Goal: Information Seeking & Learning: Learn about a topic

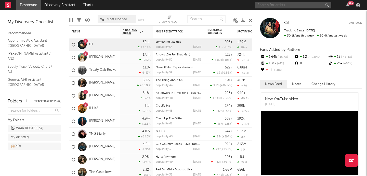
click at [266, 6] on input "text" at bounding box center [293, 5] width 76 height 6
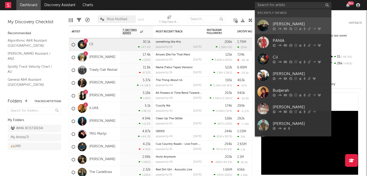
click at [265, 23] on div at bounding box center [262, 25] width 11 height 11
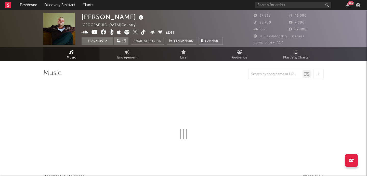
select select "6m"
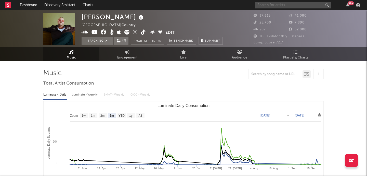
click at [267, 7] on input "text" at bounding box center [293, 5] width 76 height 6
click at [127, 55] on span "Engagement" at bounding box center [127, 58] width 20 height 6
select select "1w"
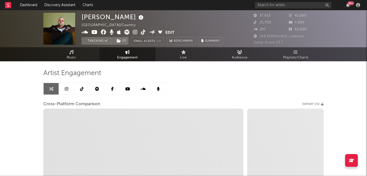
select select "1m"
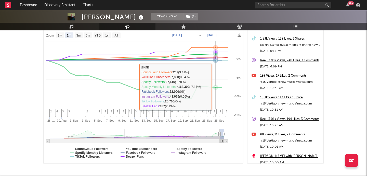
scroll to position [80, 0]
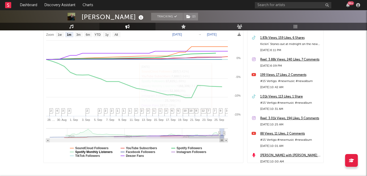
click at [100, 152] on text "Spotify Monthly Listeners" at bounding box center [93, 152] width 37 height 4
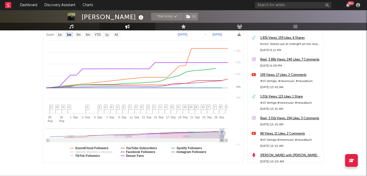
select select "1m"
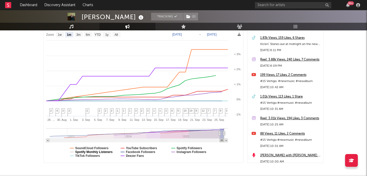
click at [100, 152] on text "Spotify Monthly Listeners" at bounding box center [93, 152] width 37 height 4
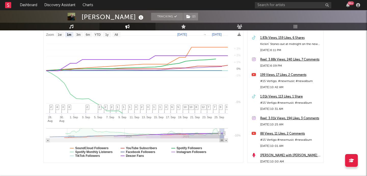
select select "1m"
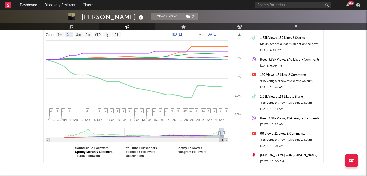
click at [100, 152] on text "Spotify Monthly Listeners" at bounding box center [93, 152] width 37 height 4
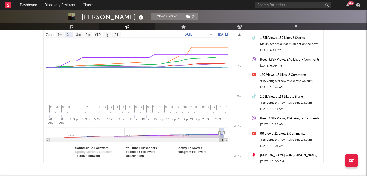
select select "1m"
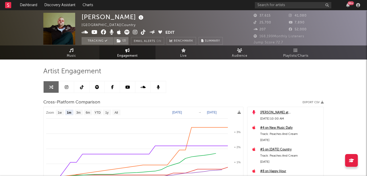
scroll to position [0, 0]
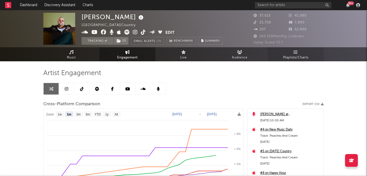
click at [300, 52] on link "Playlists/Charts" at bounding box center [296, 54] width 56 height 14
